Goal: Task Accomplishment & Management: Complete application form

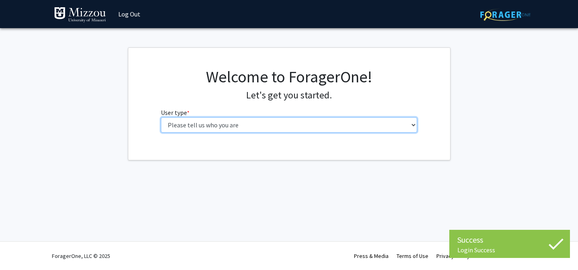
click at [293, 118] on select "Please tell us who you are Undergraduate Student Master's Student Doctoral Cand…" at bounding box center [289, 125] width 256 height 15
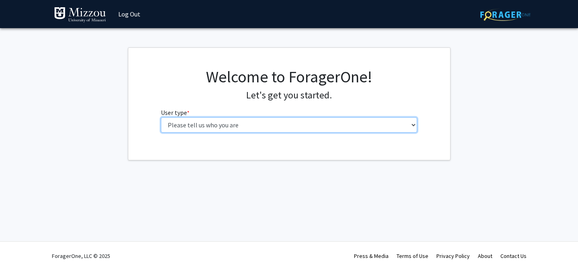
select select "1: undergrad"
click at [161, 118] on select "Please tell us who you are Undergraduate Student Master's Student Doctoral Cand…" at bounding box center [289, 125] width 256 height 15
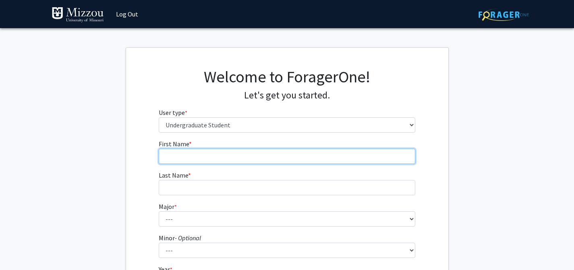
click at [286, 153] on input "First Name * required" at bounding box center [287, 156] width 256 height 15
type input "Sophia"
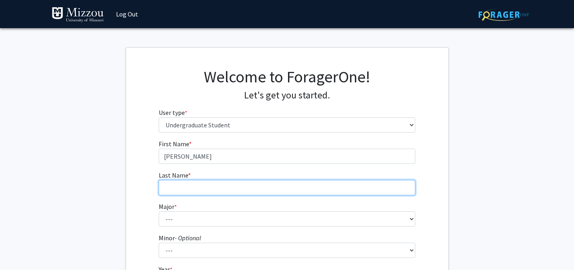
type input "Pike"
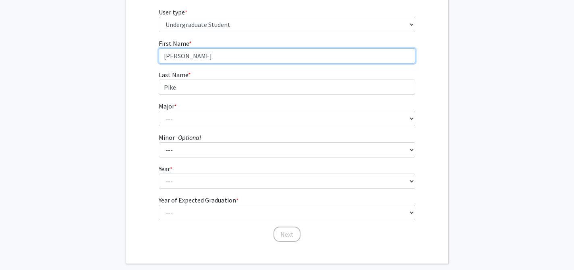
scroll to position [102, 0]
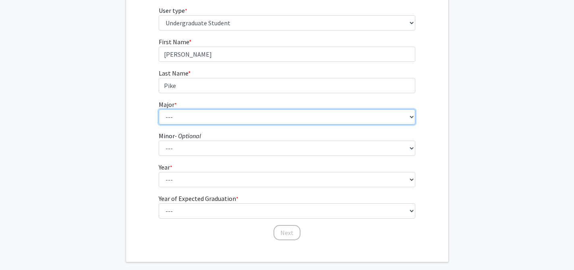
click at [215, 119] on select "--- Agribusiness Management Agricultural Education Agricultural Education: Comm…" at bounding box center [287, 116] width 256 height 15
select select "17: 2505"
click at [159, 109] on select "--- Agribusiness Management Agricultural Education Agricultural Education: Comm…" at bounding box center [287, 116] width 256 height 15
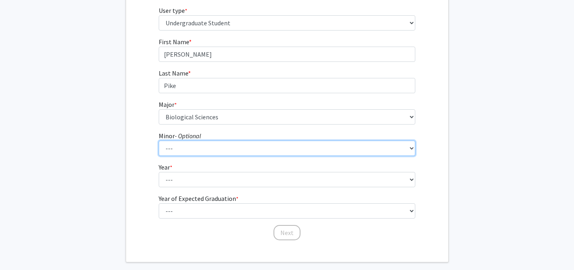
click at [220, 143] on select "--- Accountancy Aerospace Engineering Aerospace Studies Agribusiness Management…" at bounding box center [287, 148] width 256 height 15
select select "83: 2039"
click at [159, 141] on select "--- Accountancy Aerospace Engineering Aerospace Studies Agribusiness Management…" at bounding box center [287, 148] width 256 height 15
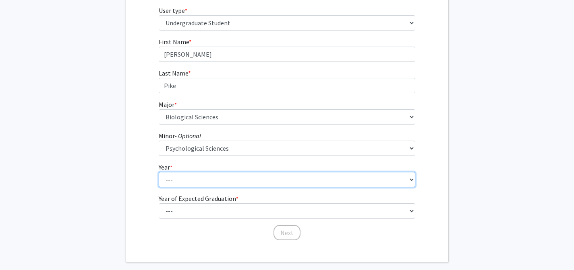
click at [231, 180] on select "--- First-year Sophomore Junior Senior Postbaccalaureate Certificate" at bounding box center [287, 179] width 256 height 15
select select "4: senior"
click at [159, 172] on select "--- First-year Sophomore Junior Senior Postbaccalaureate Certificate" at bounding box center [287, 179] width 256 height 15
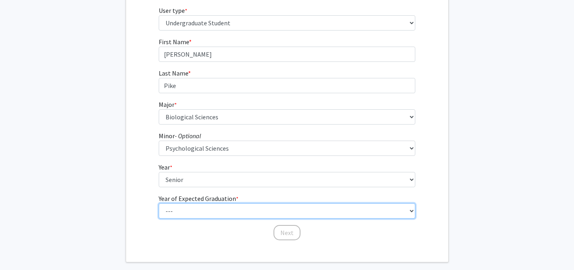
click at [220, 209] on select "--- 2025 2026 2027 2028 2029 2030 2031 2032 2033 2034" at bounding box center [287, 211] width 256 height 15
select select "2: 2026"
click at [159, 204] on select "--- 2025 2026 2027 2028 2029 2030 2031 2032 2033 2034" at bounding box center [287, 211] width 256 height 15
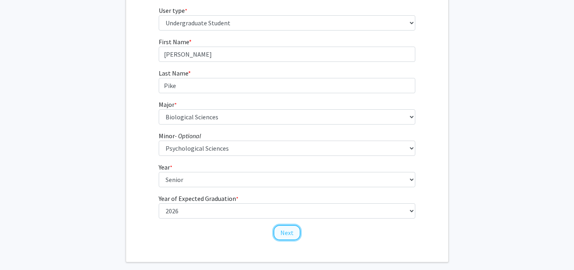
click at [290, 238] on button "Next" at bounding box center [286, 232] width 27 height 15
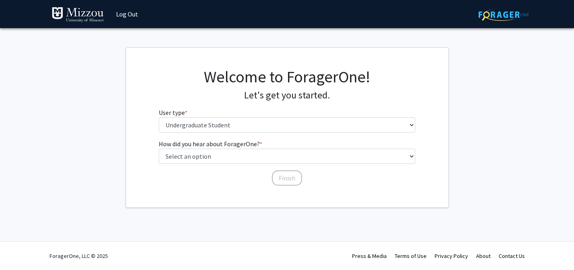
scroll to position [0, 0]
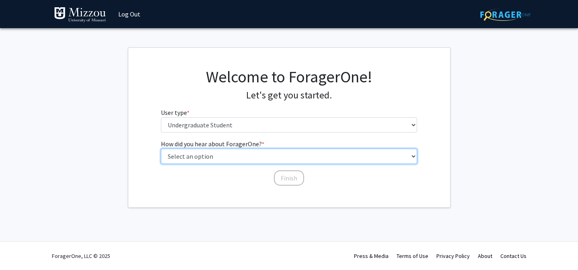
click at [271, 155] on select "Select an option Peer/student recommendation Faculty/staff recommendation Unive…" at bounding box center [289, 156] width 256 height 15
select select "3: university_website"
click at [161, 149] on select "Select an option Peer/student recommendation Faculty/staff recommendation Unive…" at bounding box center [289, 156] width 256 height 15
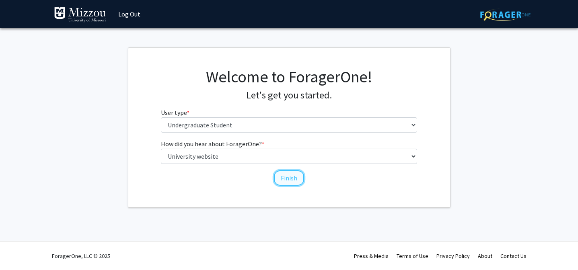
click at [296, 176] on button "Finish" at bounding box center [289, 178] width 30 height 15
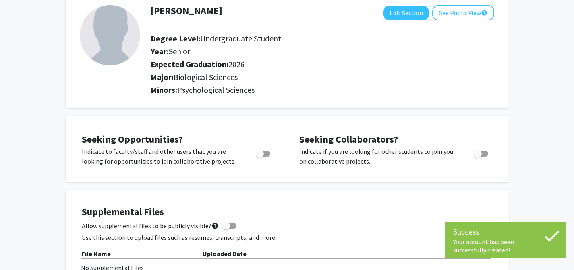
scroll to position [49, 0]
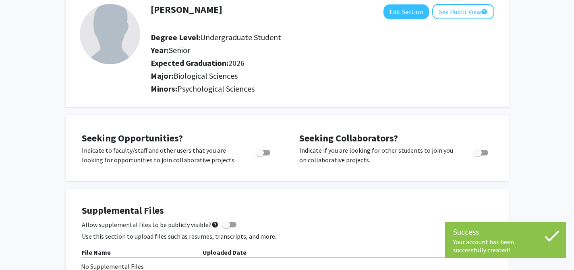
click at [267, 152] on span "Toggle" at bounding box center [263, 153] width 14 height 6
click at [260, 156] on input "Are you actively seeking opportunities?" at bounding box center [259, 156] width 0 height 0
checkbox input "true"
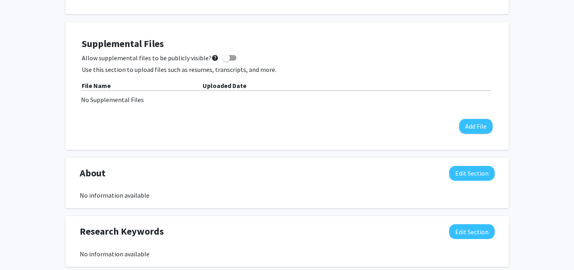
scroll to position [223, 0]
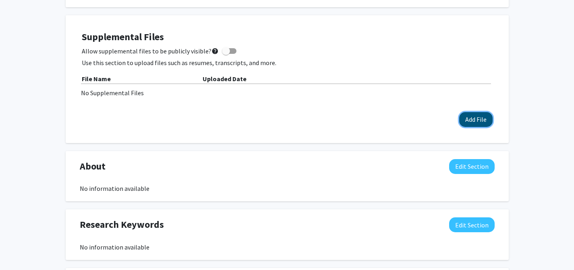
click at [479, 118] on button "Add File" at bounding box center [475, 119] width 33 height 15
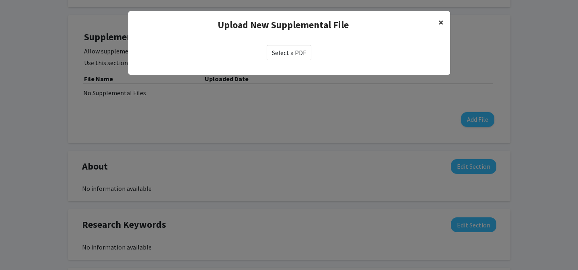
click at [439, 23] on span "×" at bounding box center [441, 22] width 5 height 12
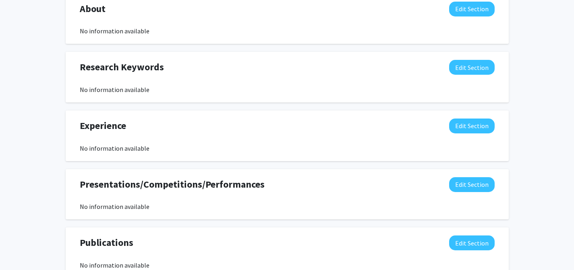
scroll to position [0, 0]
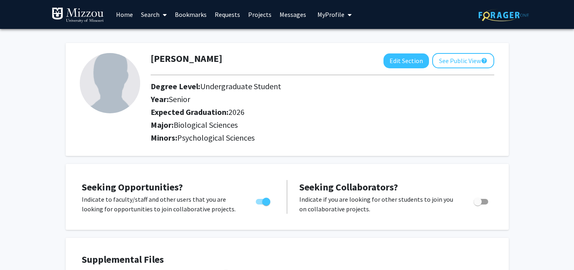
click at [158, 15] on link "Search" at bounding box center [154, 14] width 34 height 28
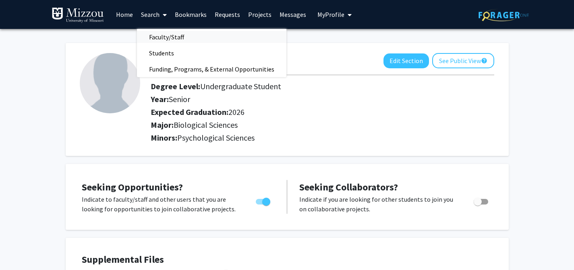
click at [164, 35] on span "Faculty/Staff" at bounding box center [166, 37] width 59 height 16
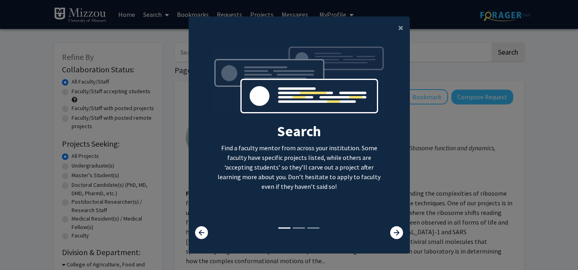
click at [403, 233] on div at bounding box center [391, 233] width 37 height 13
click at [403, 234] on icon at bounding box center [396, 233] width 13 height 13
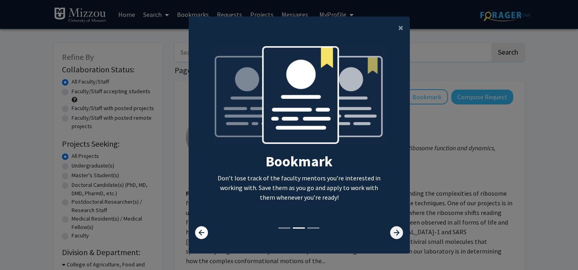
click at [397, 235] on icon at bounding box center [396, 233] width 13 height 13
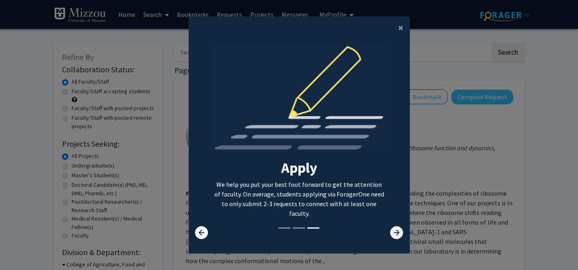
click at [397, 235] on icon at bounding box center [396, 233] width 13 height 13
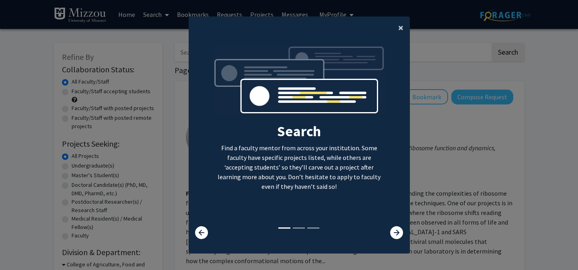
click at [400, 29] on span "×" at bounding box center [400, 27] width 5 height 12
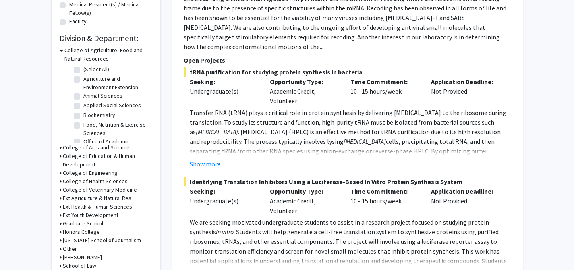
scroll to position [216, 0]
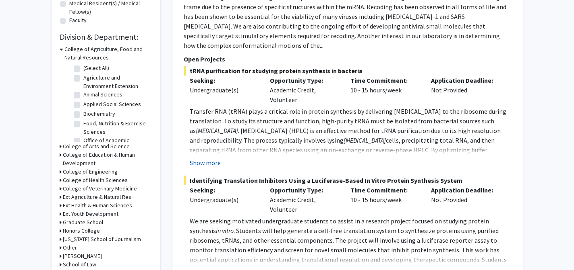
click at [210, 158] on button "Show more" at bounding box center [205, 163] width 31 height 10
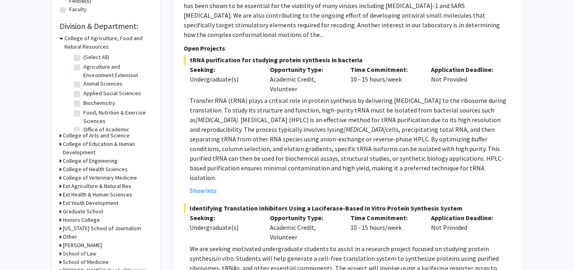
scroll to position [229, 0]
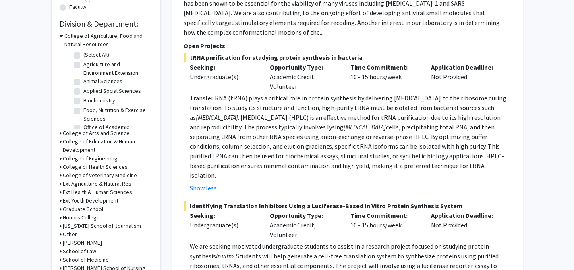
click at [61, 132] on icon at bounding box center [61, 133] width 2 height 8
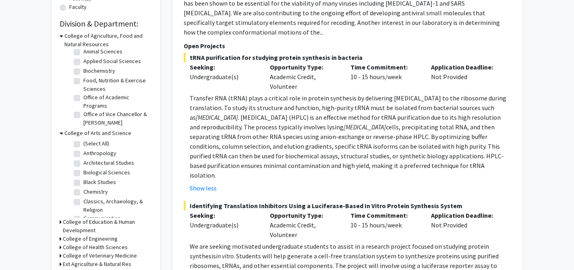
scroll to position [33, 0]
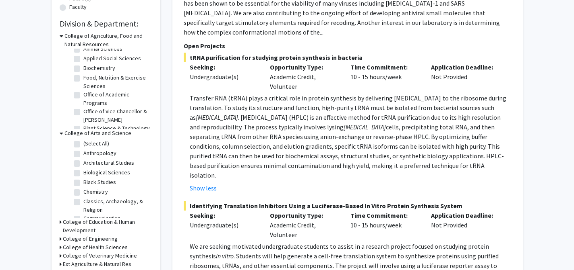
click at [83, 68] on label "Biochemistry" at bounding box center [99, 68] width 32 height 8
click at [83, 68] on input "Biochemistry" at bounding box center [85, 66] width 5 height 5
checkbox input "true"
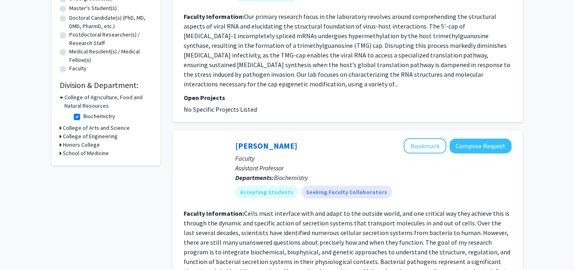
scroll to position [169, 0]
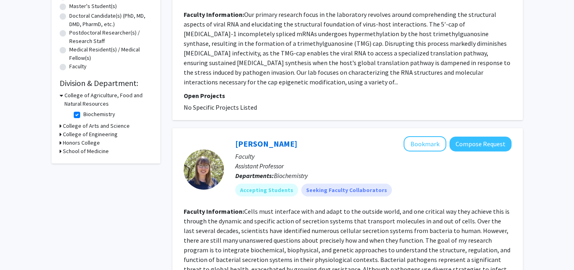
click at [62, 125] on div "College of Arts and Science" at bounding box center [106, 126] width 93 height 8
click at [60, 126] on icon at bounding box center [61, 126] width 2 height 8
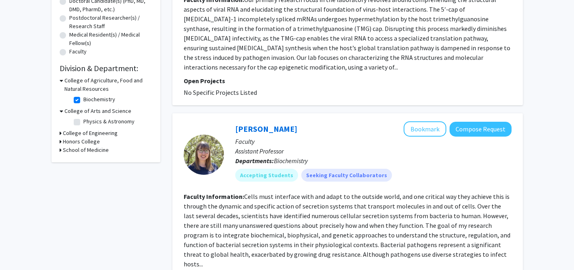
scroll to position [199, 0]
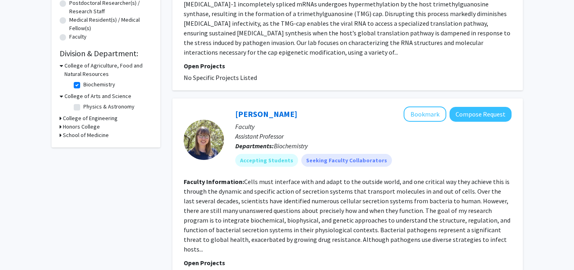
click at [83, 85] on label "Biochemistry" at bounding box center [99, 84] width 32 height 8
click at [83, 85] on input "Biochemistry" at bounding box center [85, 82] width 5 height 5
checkbox input "false"
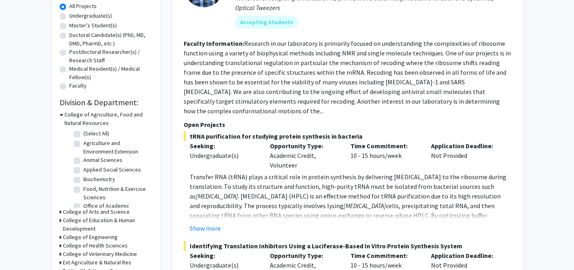
scroll to position [14, 0]
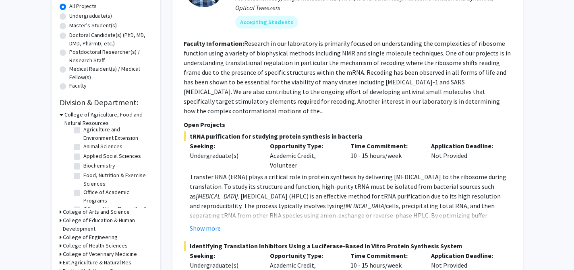
click at [61, 211] on div "College of Arts and Science" at bounding box center [106, 212] width 93 height 8
click at [60, 210] on icon at bounding box center [61, 212] width 2 height 8
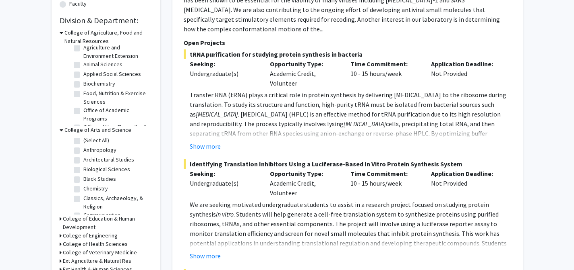
scroll to position [235, 0]
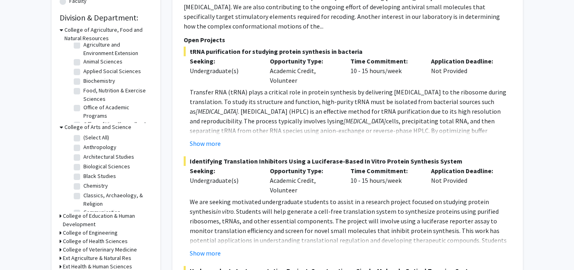
click at [83, 167] on label "Biological Sciences" at bounding box center [106, 167] width 47 height 8
click at [83, 167] on input "Biological Sciences" at bounding box center [85, 165] width 5 height 5
checkbox input "true"
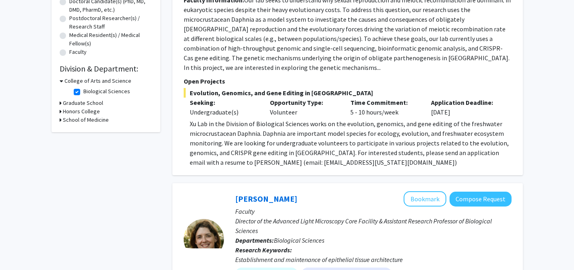
scroll to position [186, 0]
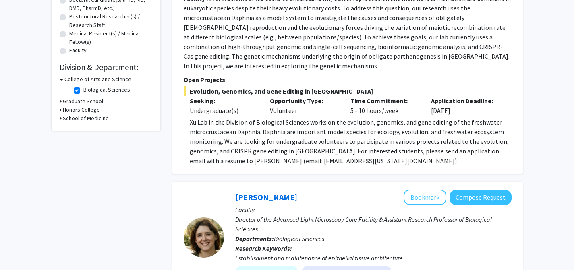
click at [64, 118] on h3 "School of Medicine" at bounding box center [86, 118] width 46 height 8
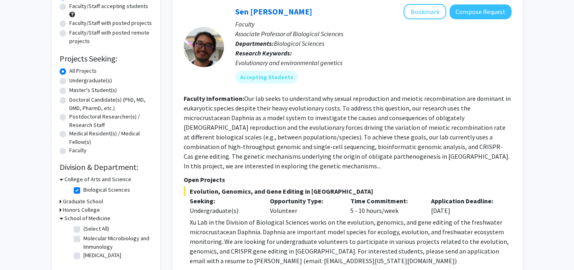
scroll to position [71, 0]
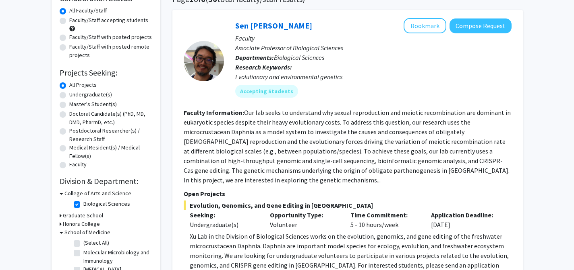
click at [92, 93] on label "Undergraduate(s)" at bounding box center [90, 95] width 43 height 8
click at [74, 93] on input "Undergraduate(s)" at bounding box center [71, 93] width 5 height 5
radio input "true"
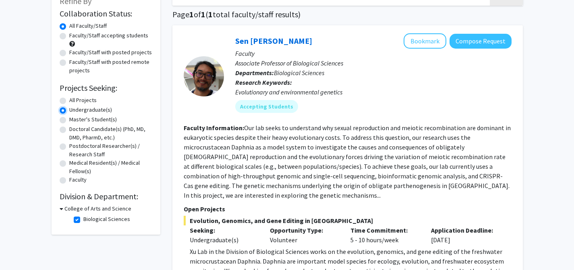
scroll to position [56, 0]
click at [463, 43] on button "Compose Request" at bounding box center [480, 40] width 62 height 15
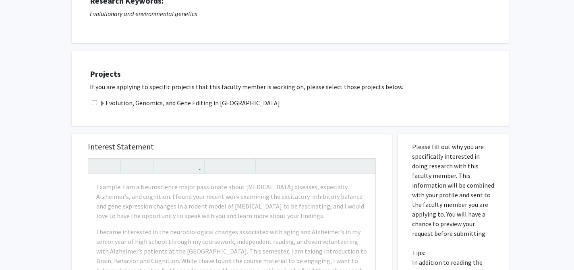
scroll to position [123, 0]
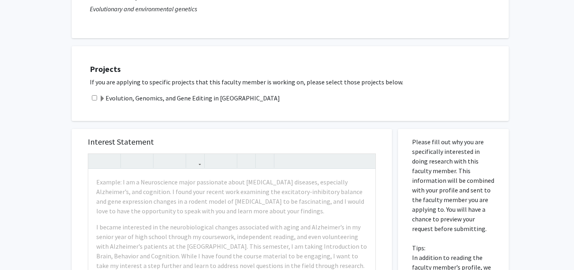
click at [105, 101] on span at bounding box center [102, 99] width 6 height 6
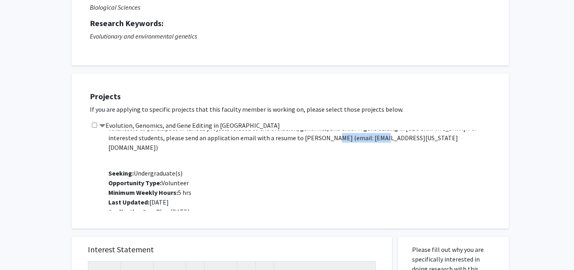
scroll to position [35, 0]
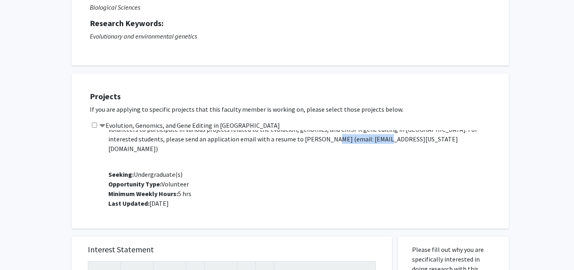
drag, startPoint x: 254, startPoint y: 134, endPoint x: 308, endPoint y: 135, distance: 53.9
click at [309, 135] on p "Xu Lab in the Division of Biological Sciences works on the evolution, genomics,…" at bounding box center [304, 129] width 392 height 48
copy p "lwf5d@missouri.edu"
click at [242, 181] on p "Project Description: Xu Lab in the Division of Biological Sciences works on the…" at bounding box center [304, 157] width 392 height 122
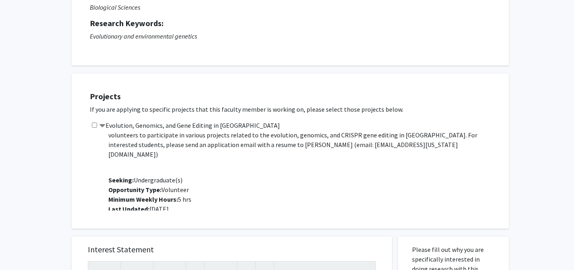
scroll to position [39, 0]
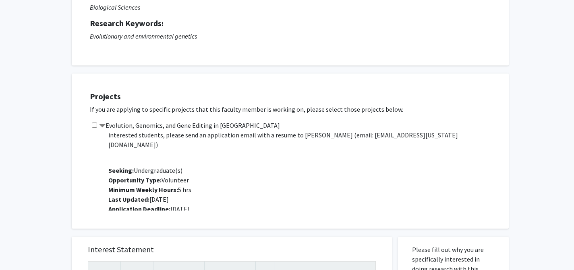
drag, startPoint x: 106, startPoint y: 132, endPoint x: 266, endPoint y: 216, distance: 180.7
click at [268, 217] on div "Projects If you are applying to specific projects that this faculty member is w…" at bounding box center [295, 151] width 427 height 135
copy p "Project Description: Xu Lab in the Division of Biological Sciences works on the…"
click at [237, 154] on p "Project Description: Xu Lab in the Division of Biological Sciences works on the…" at bounding box center [304, 153] width 392 height 122
drag, startPoint x: 255, startPoint y: 136, endPoint x: 309, endPoint y: 136, distance: 53.5
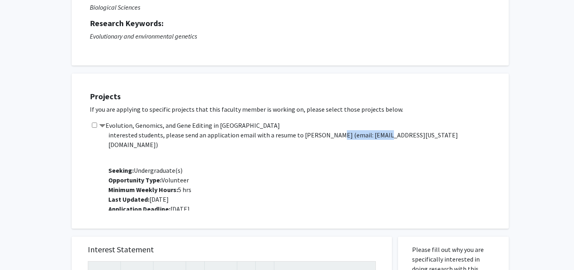
click at [309, 136] on p "Xu Lab in the Division of Biological Sciences works on the evolution, genomics,…" at bounding box center [304, 125] width 392 height 48
click at [263, 136] on p "Xu Lab in the Division of Biological Sciences works on the evolution, genomics,…" at bounding box center [304, 125] width 392 height 48
drag, startPoint x: 254, startPoint y: 134, endPoint x: 310, endPoint y: 134, distance: 55.9
click at [310, 134] on p "Xu Lab in the Division of Biological Sciences works on the evolution, genomics,…" at bounding box center [304, 125] width 392 height 48
copy p "lwf5d@missouri.edu"
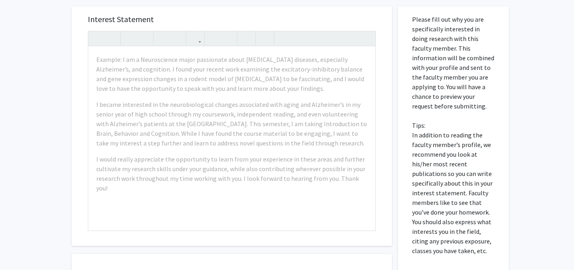
scroll to position [329, 0]
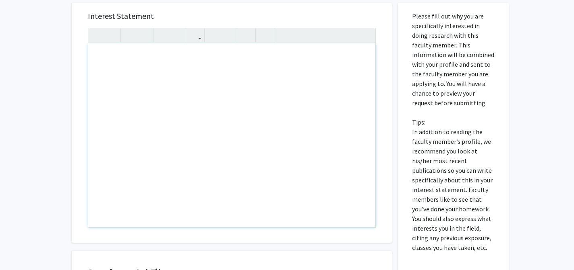
click at [172, 76] on div "Note to users with screen readers: Please press Alt+0 or Option+0 to deactivate…" at bounding box center [231, 135] width 287 height 184
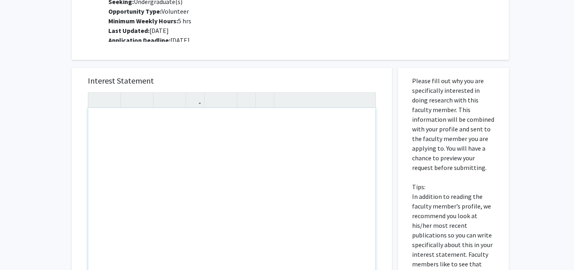
scroll to position [260, 0]
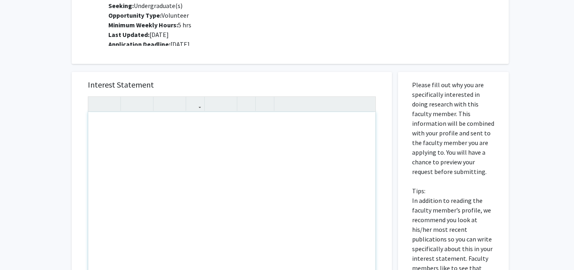
paste div "Note to users with screen readers: Please press Alt+0 or Option+0 to deactivate…"
type textarea "<p>I am writing to express my interest in volunteering with the Xu Lab in the D…"
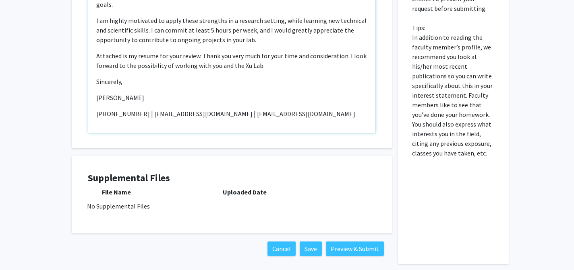
scroll to position [425, 0]
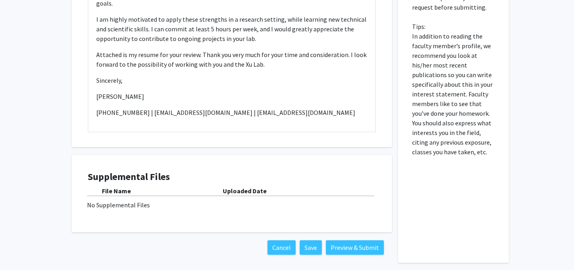
click at [111, 208] on div "No Supplemental Files" at bounding box center [231, 205] width 289 height 10
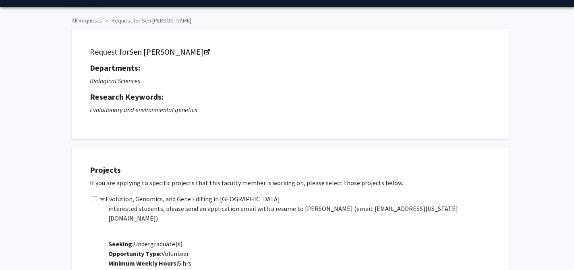
scroll to position [23, 0]
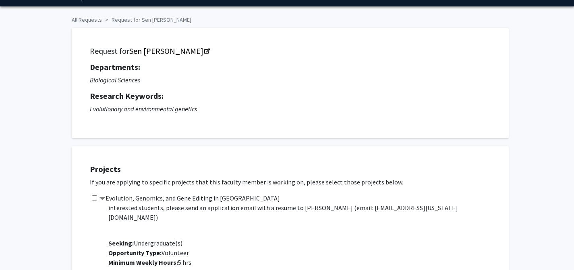
click at [91, 198] on div "Evolution, Genomics, and Gene Editing in Daphnia Project Description: Xu Lab in…" at bounding box center [295, 239] width 411 height 90
click at [93, 198] on input "checkbox" at bounding box center [94, 198] width 5 height 5
checkbox input "true"
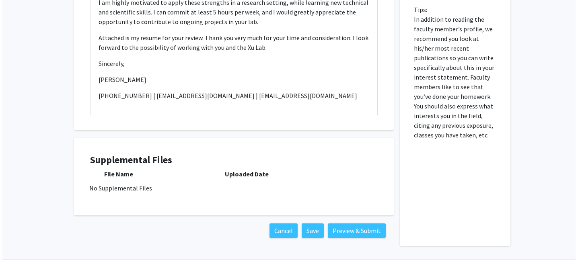
scroll to position [453, 0]
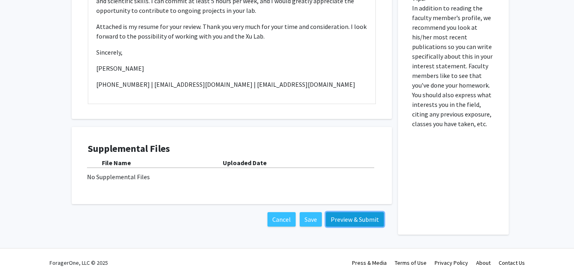
click at [340, 220] on button "Preview & Submit" at bounding box center [355, 220] width 58 height 14
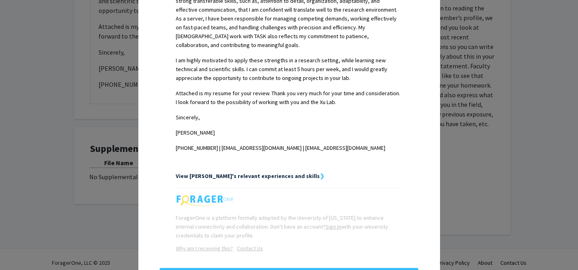
scroll to position [299, 0]
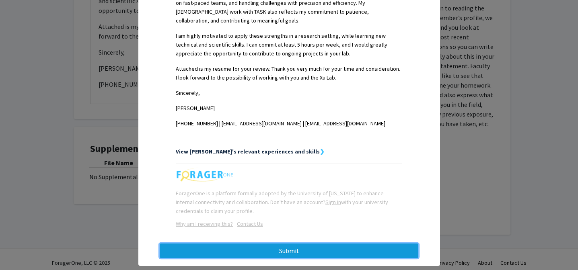
click at [291, 244] on button "Submit" at bounding box center [289, 251] width 259 height 14
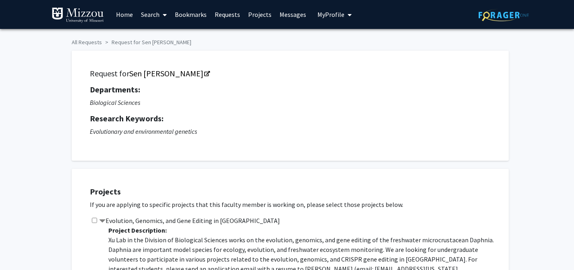
checkbox input "true"
click at [161, 14] on span at bounding box center [162, 15] width 7 height 28
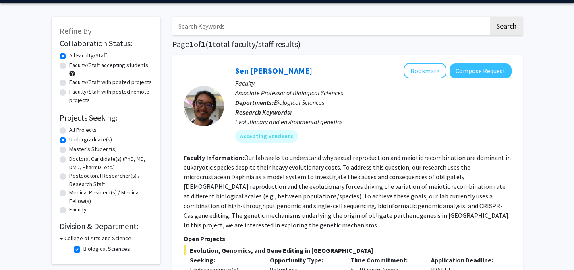
scroll to position [31, 0]
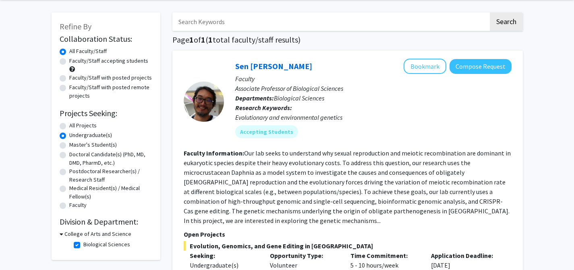
click at [83, 246] on label "Biological Sciences" at bounding box center [106, 245] width 47 height 8
click at [83, 246] on input "Biological Sciences" at bounding box center [85, 243] width 5 height 5
checkbox input "false"
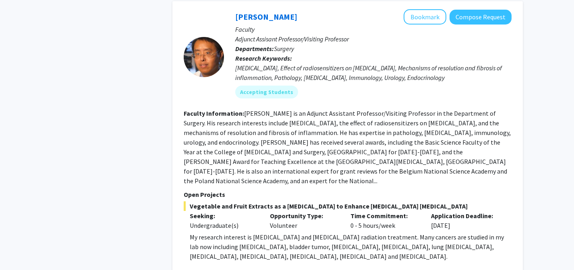
scroll to position [1620, 0]
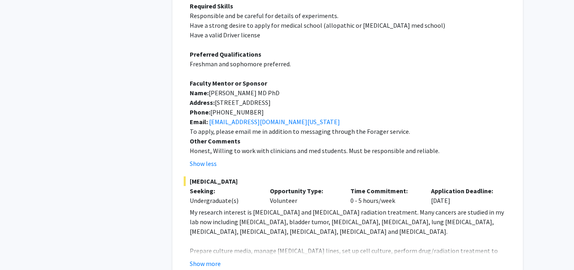
scroll to position [1944, 0]
click at [210, 258] on button "Show more" at bounding box center [205, 263] width 31 height 10
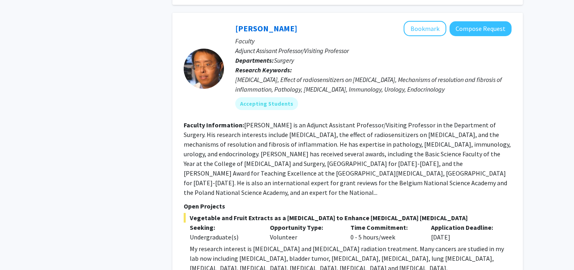
scroll to position [1604, 0]
click at [473, 22] on button "Compose Request" at bounding box center [480, 29] width 62 height 15
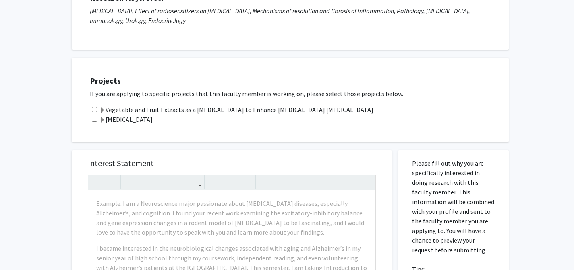
scroll to position [132, 0]
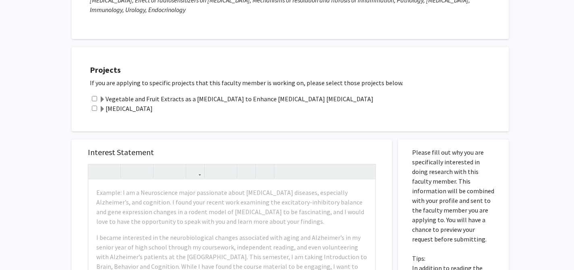
click at [106, 99] on label "Vegetable and Fruit Extracts as a [MEDICAL_DATA] to Enhance [MEDICAL_DATA] [MED…" at bounding box center [236, 99] width 274 height 10
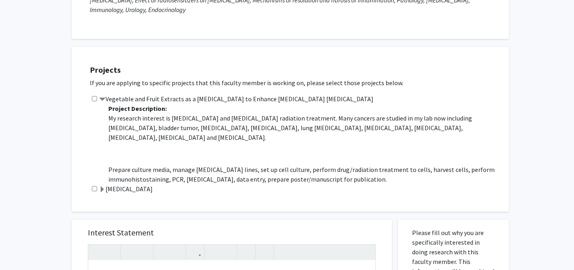
click at [102, 190] on span at bounding box center [102, 190] width 6 height 6
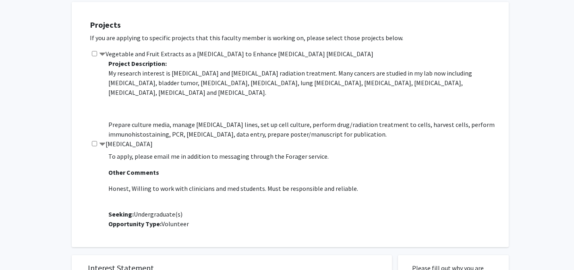
scroll to position [357, 0]
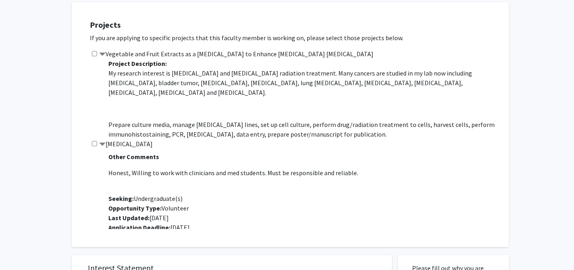
drag, startPoint x: 105, startPoint y: 158, endPoint x: 376, endPoint y: 215, distance: 276.8
click at [376, 215] on div "Project Description: My research interest is [MEDICAL_DATA] and [MEDICAL_DATA] …" at bounding box center [301, 189] width 398 height 80
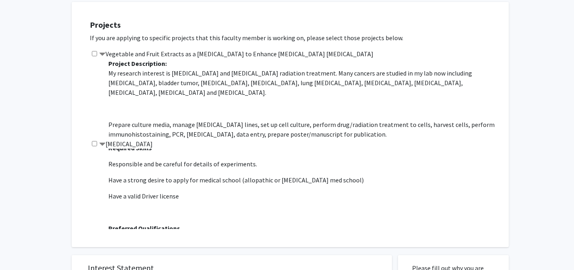
scroll to position [140, 0]
copy p "Loremip Dolorsitame: Co adipisci elitsedd ei tempor incididuntutl etd magnaa en…"
click at [313, 194] on span "My research interest is [MEDICAL_DATA] and [MEDICAL_DATA] radiation treatment. …" at bounding box center [304, 207] width 392 height 377
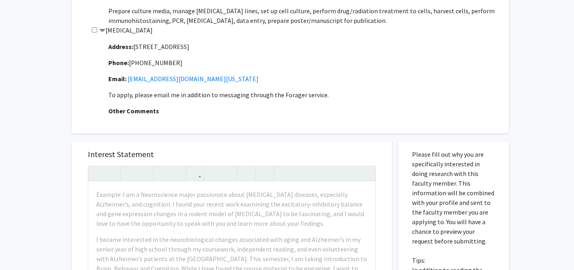
scroll to position [289, 0]
click at [184, 76] on link "[EMAIL_ADDRESS][DOMAIN_NAME][US_STATE]" at bounding box center [193, 80] width 131 height 8
copy link "[EMAIL_ADDRESS][DOMAIN_NAME][US_STATE]"
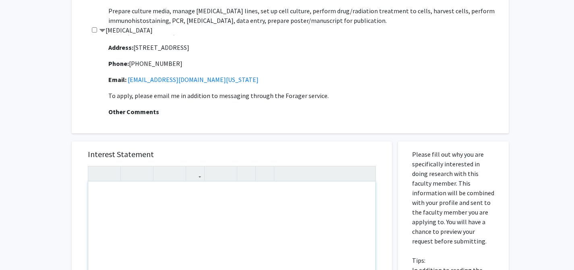
click at [186, 222] on div "Note to users with screen readers: Please press Alt+0 or Option+0 to deactivate…" at bounding box center [231, 274] width 287 height 184
paste div "Note to users with screen readers: Please press Alt+0 or Option+0 to deactivate…"
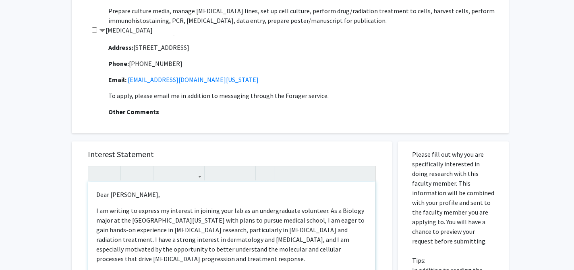
type textarea "<p>Dear [PERSON_NAME], </p><p>I am writing to express my interest in joining yo…"
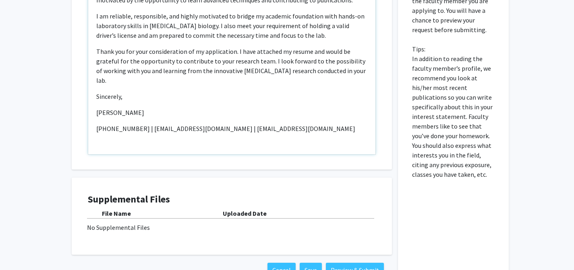
scroll to position [504, 0]
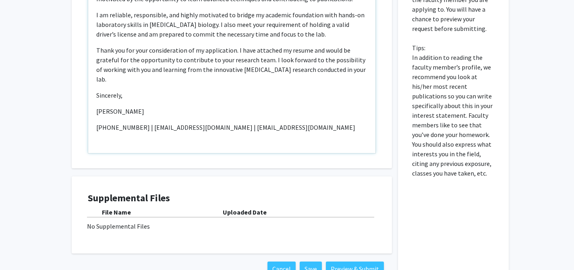
click at [314, 93] on div "Dear [PERSON_NAME], I am writing to express my interest in joining your lab as…" at bounding box center [231, 61] width 287 height 184
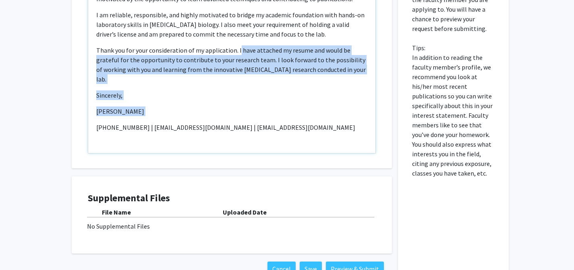
drag, startPoint x: 237, startPoint y: 50, endPoint x: 321, endPoint y: 105, distance: 101.1
click at [322, 107] on div "Dear [PERSON_NAME], I am writing to express my interest in joining your lab as…" at bounding box center [231, 61] width 287 height 184
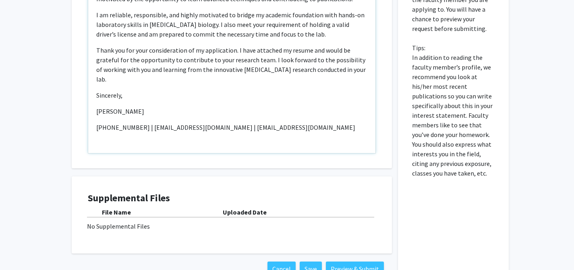
click at [320, 123] on p "[PHONE_NUMBER] | [EMAIL_ADDRESS][DOMAIN_NAME] | [EMAIL_ADDRESS][DOMAIN_NAME]" at bounding box center [231, 128] width 271 height 10
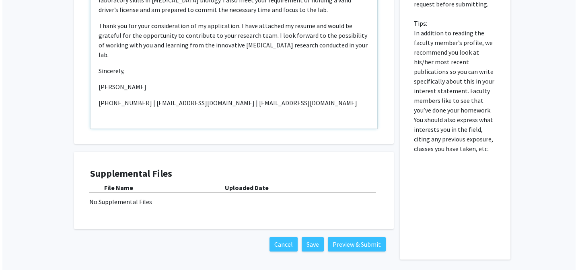
scroll to position [534, 0]
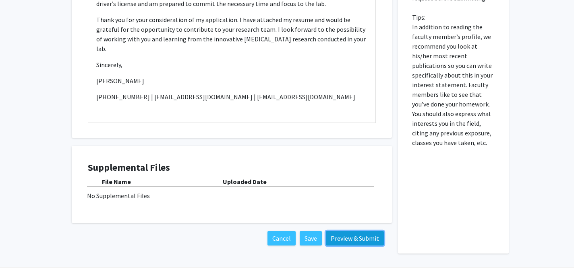
click at [352, 241] on button "Preview & Submit" at bounding box center [355, 238] width 58 height 14
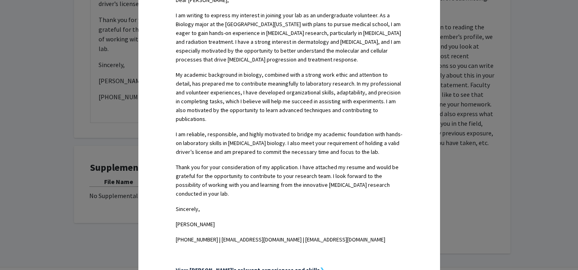
scroll to position [343, 0]
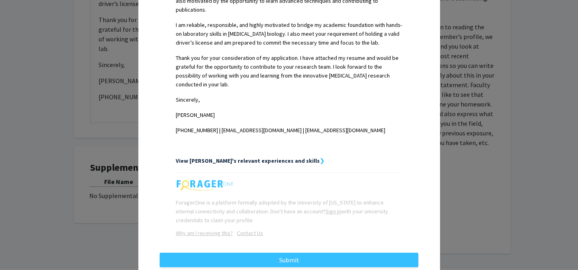
click at [270, 157] on strong "View [PERSON_NAME]'s relevant experiences and skills" at bounding box center [248, 160] width 144 height 7
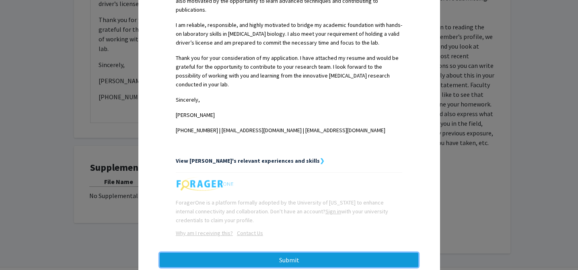
click at [297, 253] on button "Submit" at bounding box center [289, 260] width 259 height 14
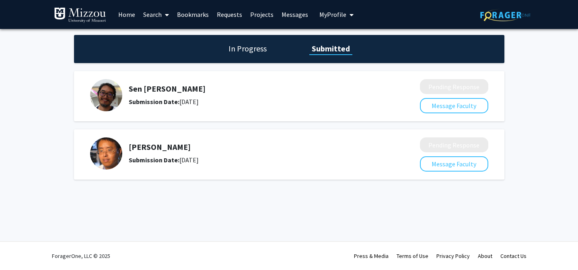
click at [350, 13] on icon "My profile dropdown to access profile and logout" at bounding box center [352, 15] width 4 height 6
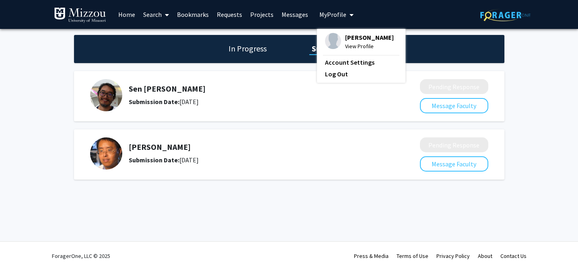
click at [353, 46] on span "View Profile" at bounding box center [369, 46] width 49 height 9
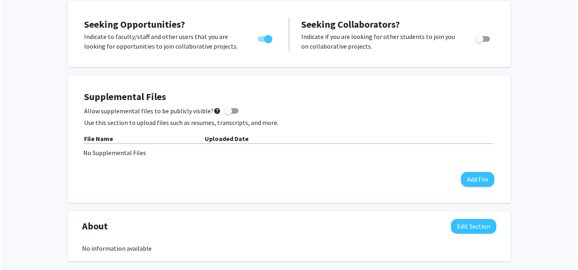
scroll to position [181, 0]
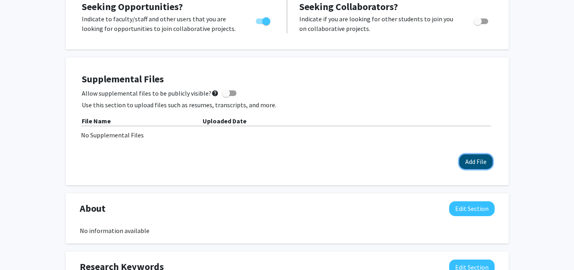
click at [474, 165] on button "Add File" at bounding box center [475, 162] width 33 height 15
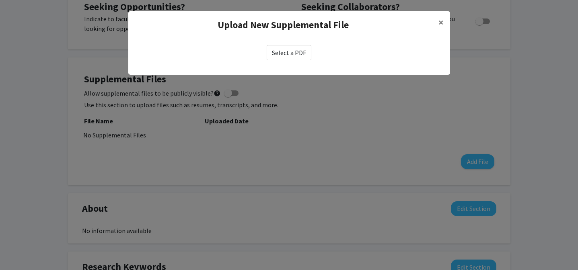
click at [283, 50] on label "Select a PDF" at bounding box center [289, 52] width 45 height 15
click at [0, 0] on input "Select a PDF" at bounding box center [0, 0] width 0 height 0
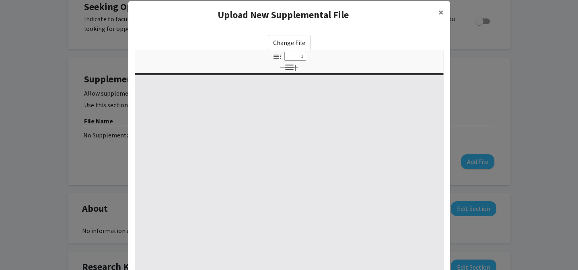
scroll to position [17, 0]
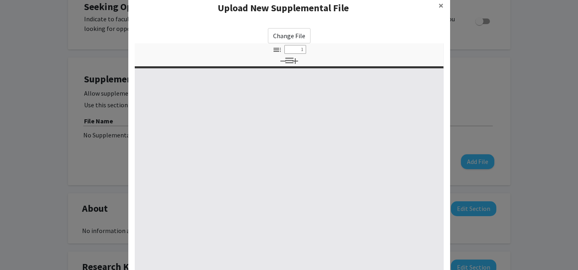
select select "custom"
type input "0"
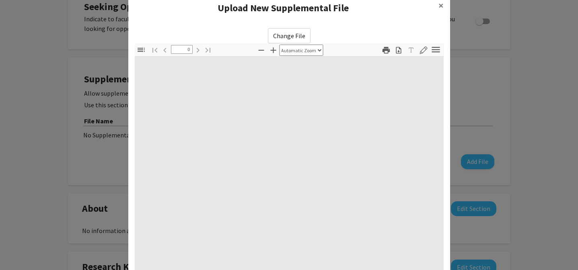
select select "custom"
type input "1"
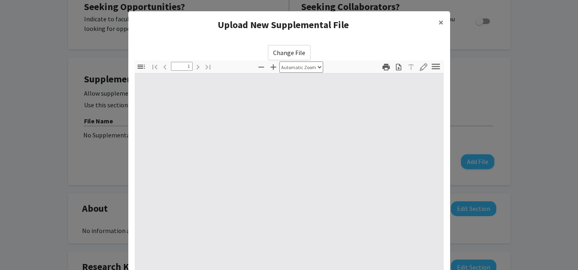
select select "auto"
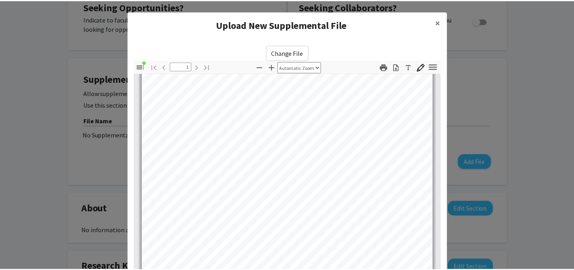
scroll to position [111, 0]
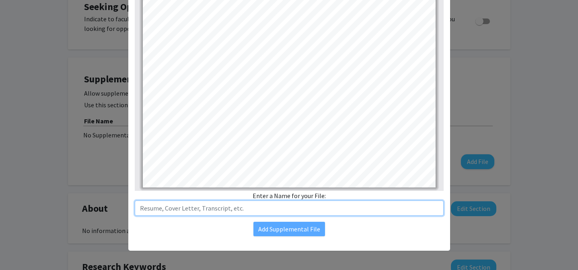
click at [272, 206] on input "text" at bounding box center [289, 208] width 309 height 15
type input "r"
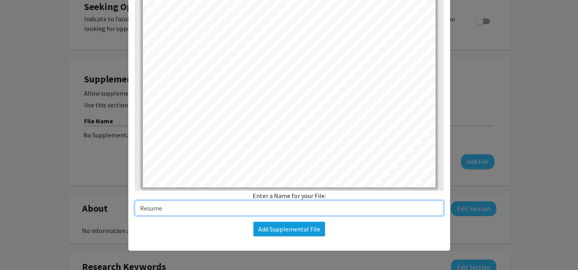
type input "Resume"
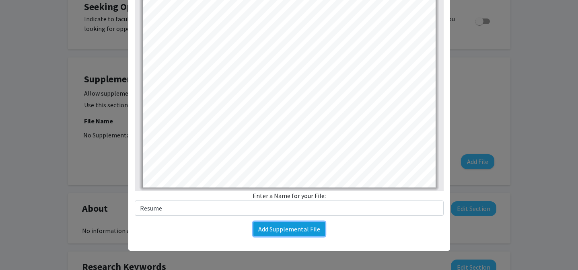
click at [315, 231] on button "Add Supplemental File" at bounding box center [290, 229] width 72 height 14
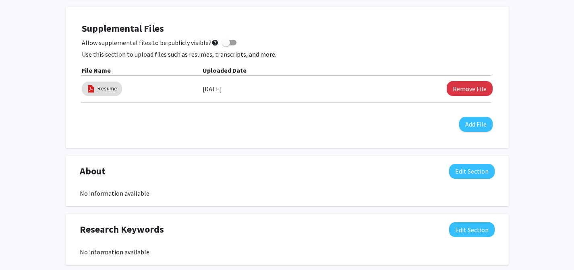
scroll to position [0, 0]
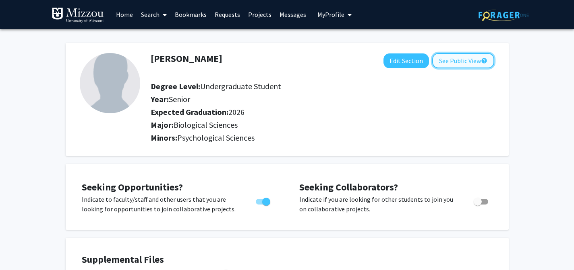
click at [458, 61] on button "See Public View help" at bounding box center [463, 60] width 62 height 15
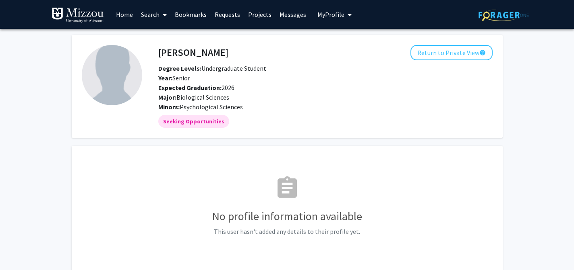
click at [123, 13] on link "Home" at bounding box center [124, 14] width 25 height 28
